Goal: Information Seeking & Learning: Learn about a topic

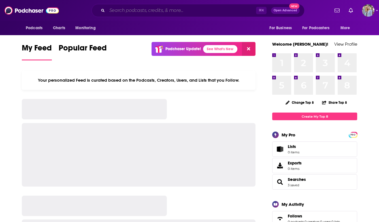
click at [123, 10] on input "Search podcasts, credits, & more..." at bounding box center [181, 10] width 149 height 9
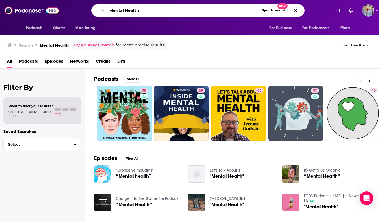
click at [110, 11] on input "Mental Health" at bounding box center [183, 10] width 152 height 9
type input "[DEMOGRAPHIC_DATA] Mental Health"
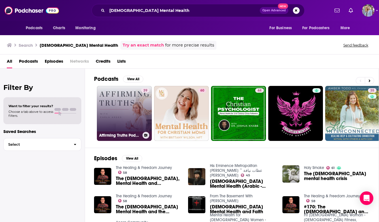
click at [131, 118] on link "39 Affirming Truths Podcast | [DEMOGRAPHIC_DATA] Mental Health, Encouragement" at bounding box center [124, 113] width 55 height 55
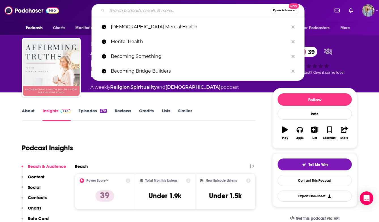
click at [115, 10] on input "Search podcasts, credits, & more..." at bounding box center [188, 10] width 163 height 9
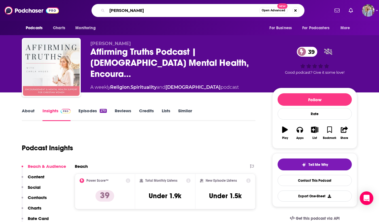
type input "[PERSON_NAME]"
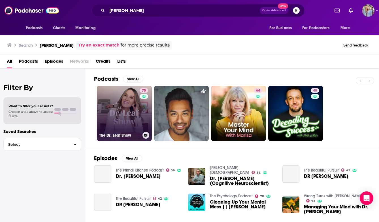
click at [119, 123] on link "75 The Dr. Leaf Show" at bounding box center [124, 113] width 55 height 55
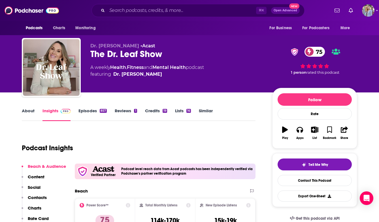
click at [29, 109] on link "About" at bounding box center [28, 114] width 13 height 13
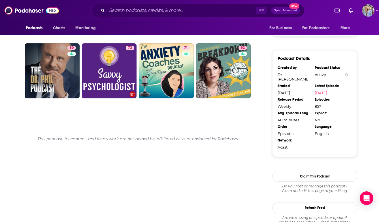
scroll to position [596, 0]
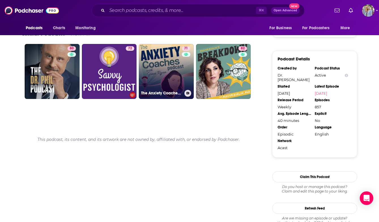
click at [168, 66] on link "71 The Anxiety Coaches Podcast" at bounding box center [166, 71] width 55 height 55
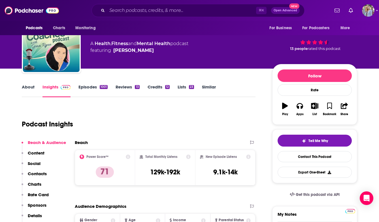
scroll to position [18, 0]
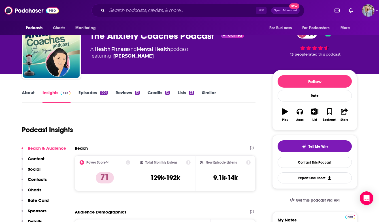
click at [87, 92] on link "Episodes 1001" at bounding box center [92, 96] width 29 height 13
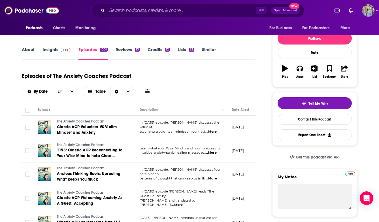
scroll to position [10, 0]
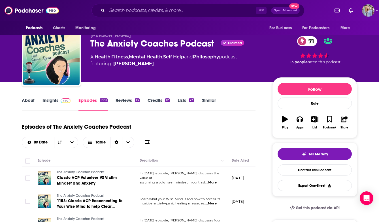
click at [32, 100] on link "About" at bounding box center [28, 103] width 13 height 13
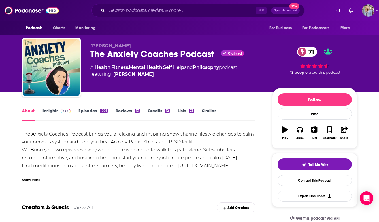
click at [87, 110] on link "Episodes 1001" at bounding box center [92, 114] width 29 height 13
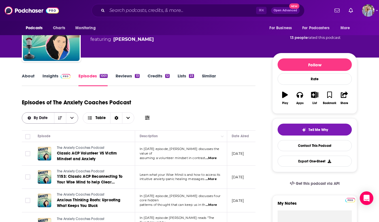
scroll to position [29, 0]
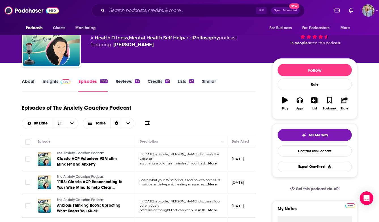
click at [127, 82] on link "Reviews 13" at bounding box center [127, 84] width 24 height 13
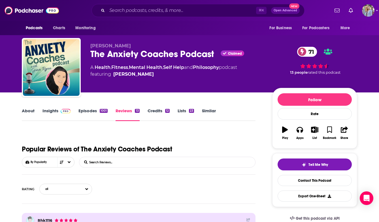
click at [30, 111] on link "About" at bounding box center [28, 114] width 13 height 13
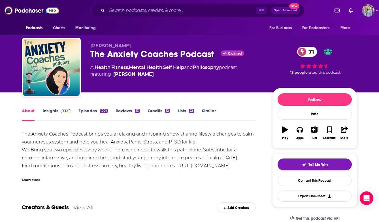
click at [35, 179] on div "Show More" at bounding box center [31, 178] width 18 height 5
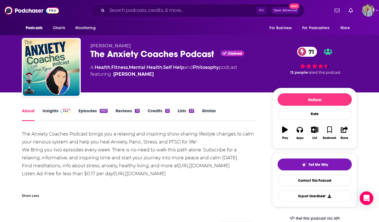
click at [57, 110] on link "Insights" at bounding box center [56, 114] width 28 height 13
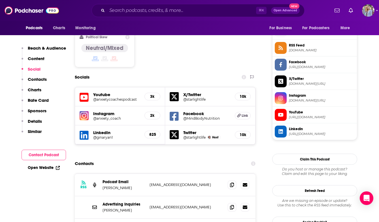
scroll to position [462, 0]
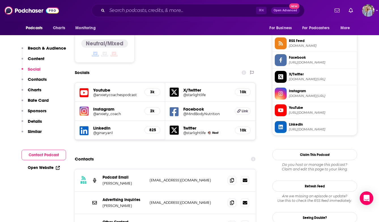
click at [246, 221] on icon at bounding box center [245, 224] width 5 height 3
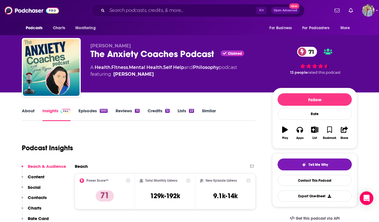
scroll to position [0, 0]
click at [178, 6] on div "⌘ K Open Advanced New" at bounding box center [197, 10] width 213 height 13
click at [143, 11] on input "Search podcasts, credits, & more..." at bounding box center [181, 10] width 149 height 9
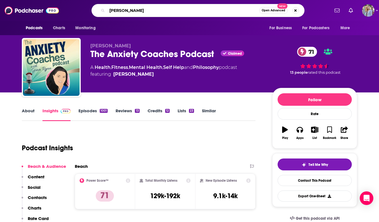
type input "[PERSON_NAME]"
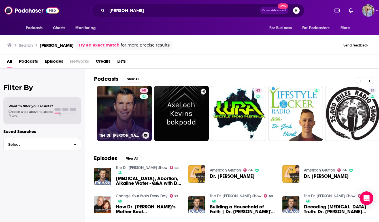
click at [134, 112] on link "68 The Dr. [PERSON_NAME] Show" at bounding box center [124, 113] width 55 height 55
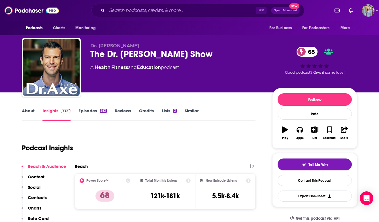
click at [32, 112] on link "About" at bounding box center [28, 114] width 13 height 13
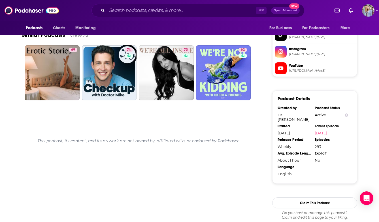
scroll to position [520, 0]
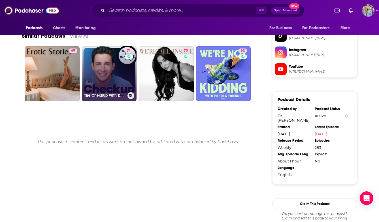
click at [110, 82] on link "74 The Checkup with Doctor [PERSON_NAME]" at bounding box center [109, 73] width 55 height 55
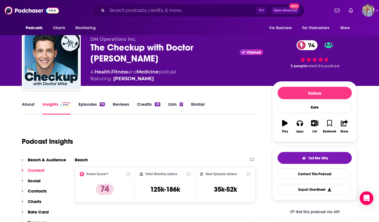
scroll to position [6, 0]
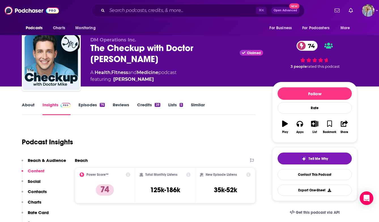
click at [91, 105] on link "Episodes 76" at bounding box center [91, 108] width 26 height 13
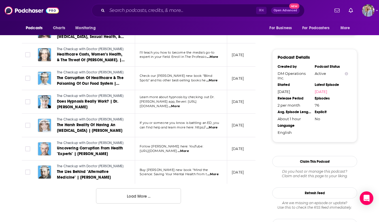
scroll to position [563, 0]
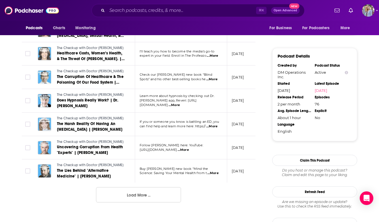
click at [118, 187] on button "Load More ..." at bounding box center [138, 194] width 85 height 15
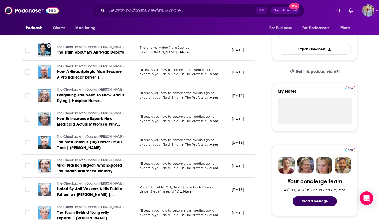
scroll to position [63, 0]
